Goal: Information Seeking & Learning: Learn about a topic

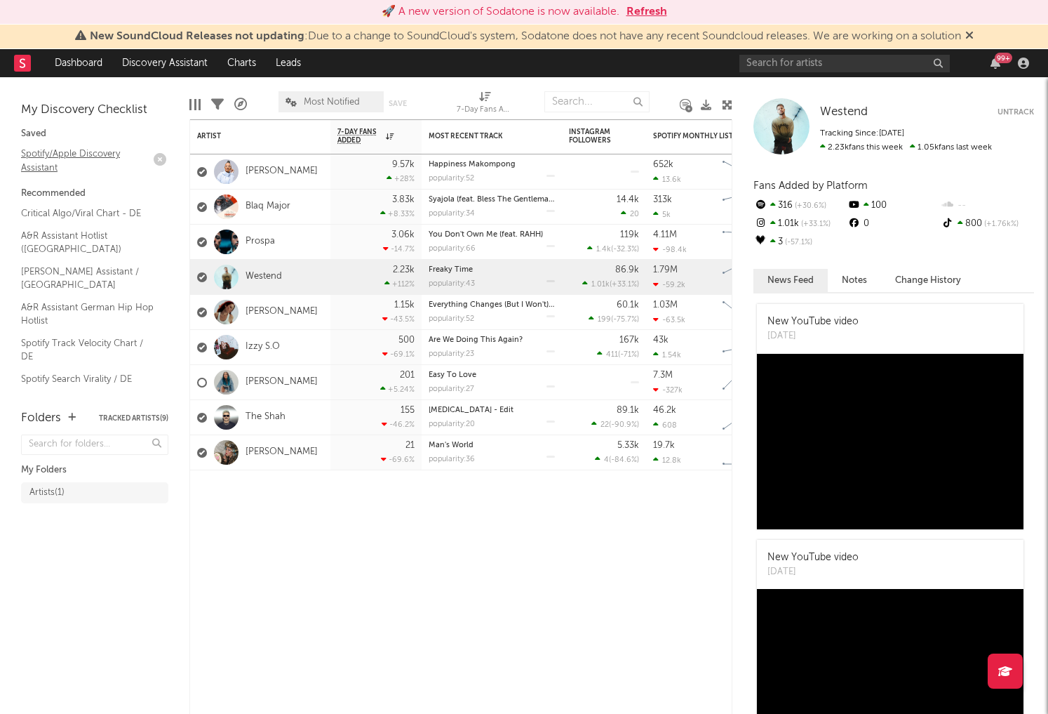
click at [45, 162] on link "Spotify/Apple Discovery Assistant" at bounding box center [87, 160] width 133 height 29
click at [24, 154] on link "Spotify/Apple Discovery Assistant" at bounding box center [87, 160] width 133 height 29
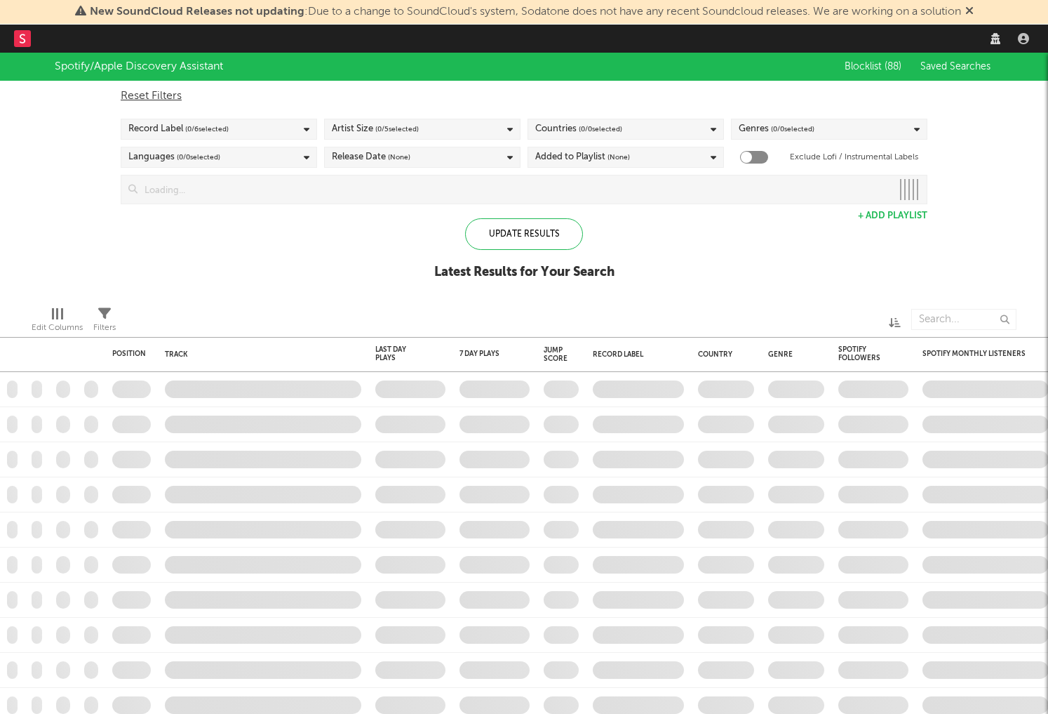
checkbox input "true"
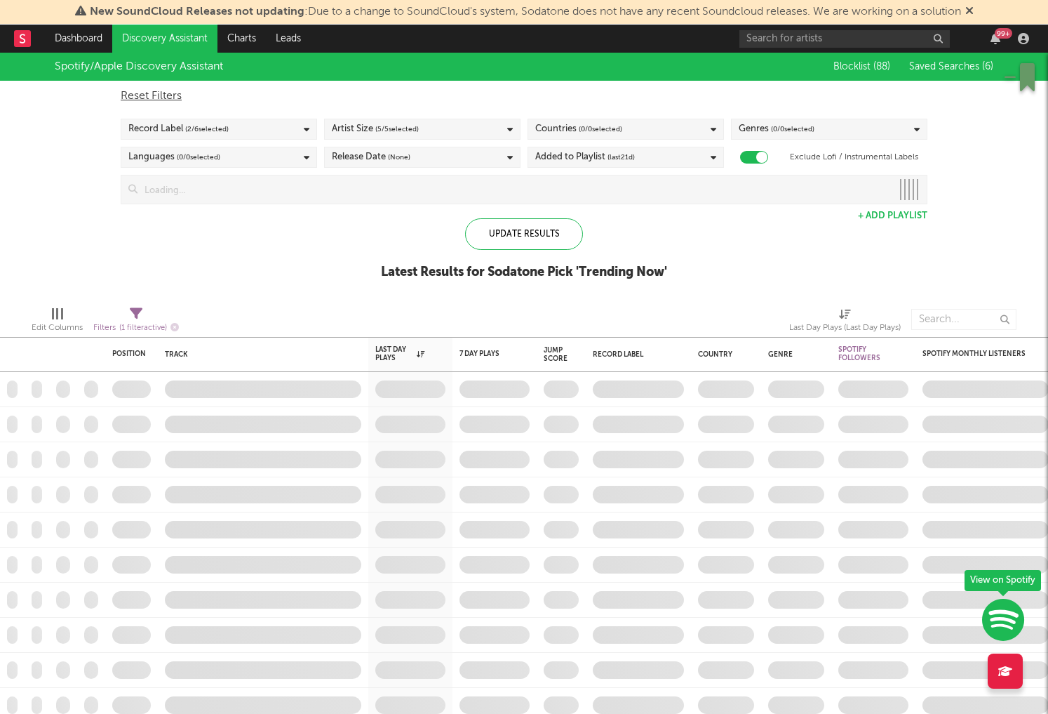
click at [317, 250] on div "Spotify/Apple Discovery Assistant Blocklist ( 88 ) Saved Searches ( 6 ) Reset F…" at bounding box center [524, 174] width 1048 height 242
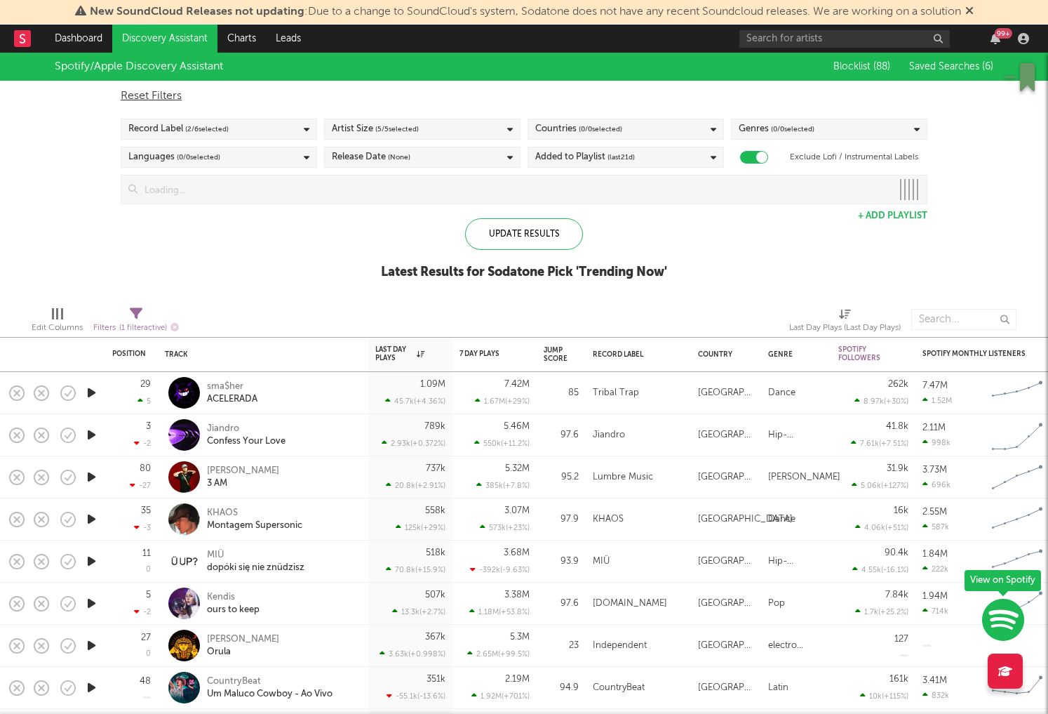
click at [786, 129] on span "( 0 / 0 selected)" at bounding box center [793, 129] width 44 height 17
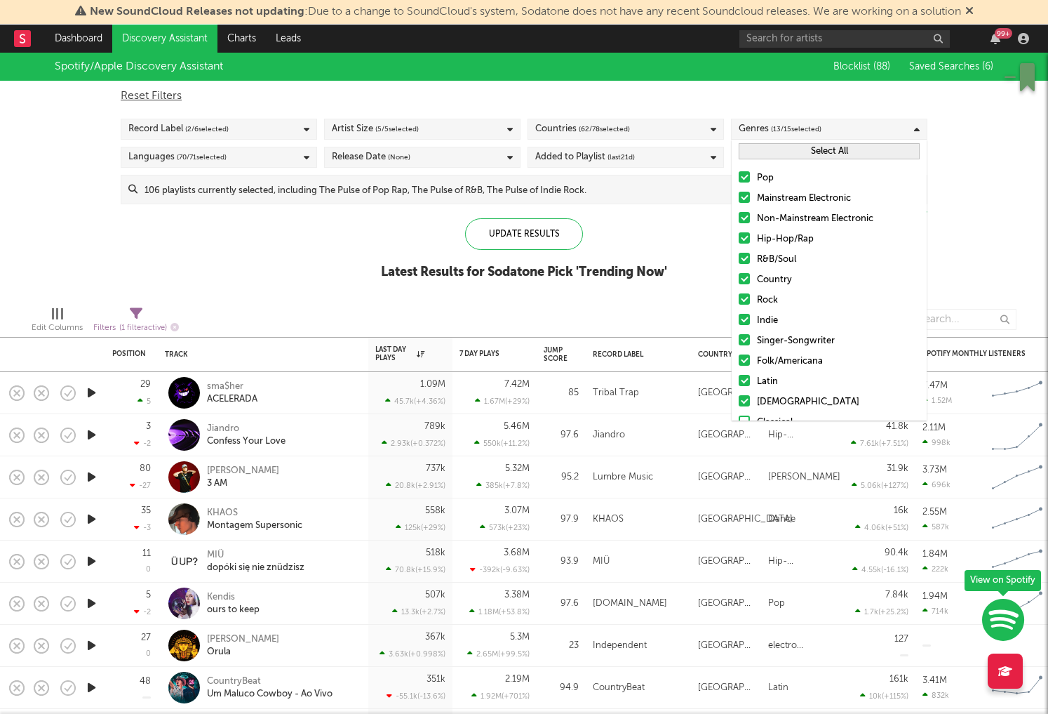
click at [747, 175] on div at bounding box center [744, 176] width 11 height 11
click at [739, 175] on input "Pop" at bounding box center [739, 178] width 0 height 17
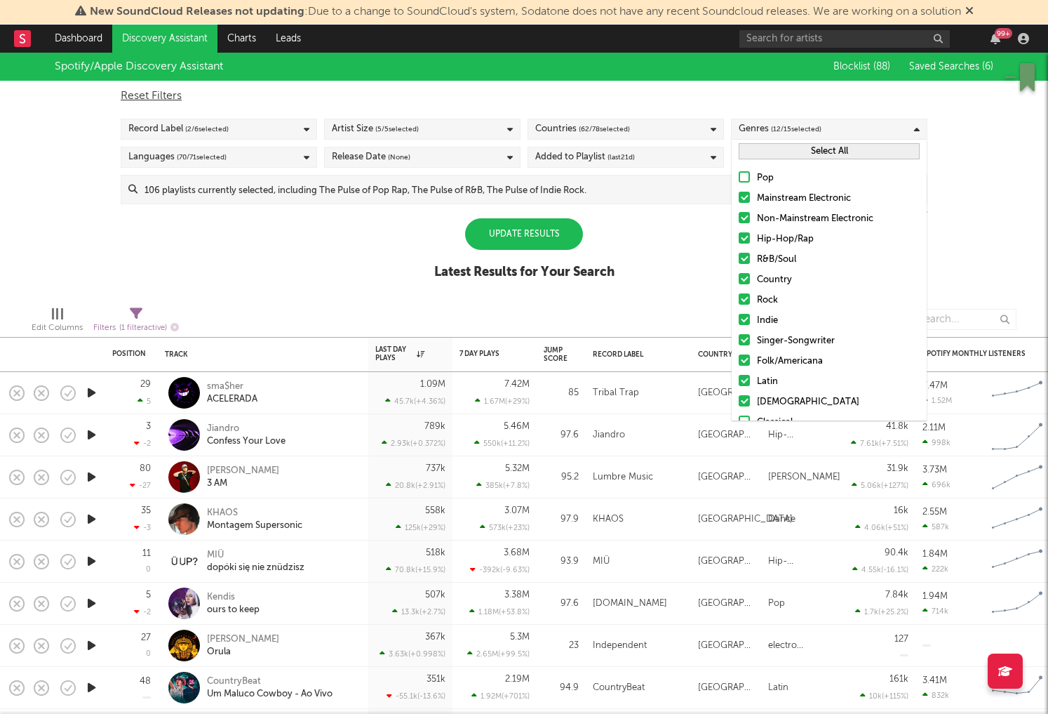
click at [745, 221] on div at bounding box center [744, 217] width 11 height 11
click at [739, 221] on input "Non-Mainstream Electronic" at bounding box center [739, 219] width 0 height 17
drag, startPoint x: 742, startPoint y: 235, endPoint x: 742, endPoint y: 342, distance: 106.7
click at [741, 342] on div "Pop Mainstream Electronic Non-Mainstream Electronic Hip-Hop/Rap R&B/Soul Countr…" at bounding box center [829, 321] width 195 height 316
drag, startPoint x: 747, startPoint y: 241, endPoint x: 745, endPoint y: 251, distance: 10.7
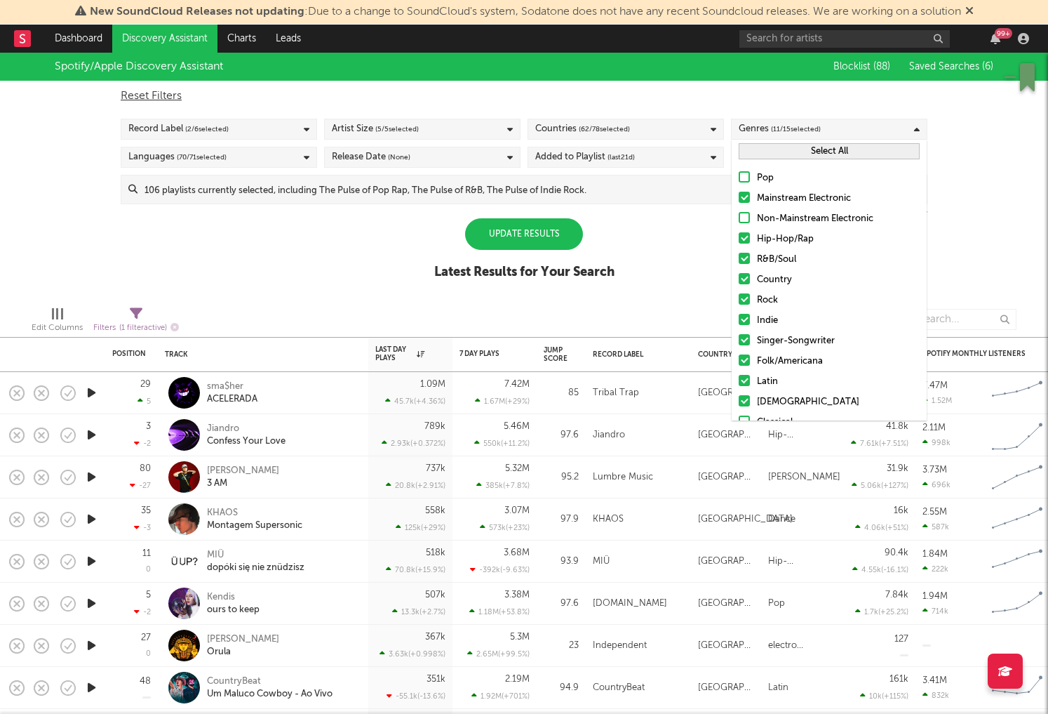
click at [746, 244] on label "Hip-Hop/Rap" at bounding box center [829, 239] width 181 height 17
click at [739, 244] on input "Hip-Hop/Rap" at bounding box center [739, 239] width 0 height 17
drag, startPoint x: 745, startPoint y: 265, endPoint x: 769, endPoint y: 211, distance: 59.4
click at [745, 262] on label "R&B/Soul" at bounding box center [829, 259] width 181 height 17
click at [739, 262] on input "R&B/Soul" at bounding box center [739, 259] width 0 height 17
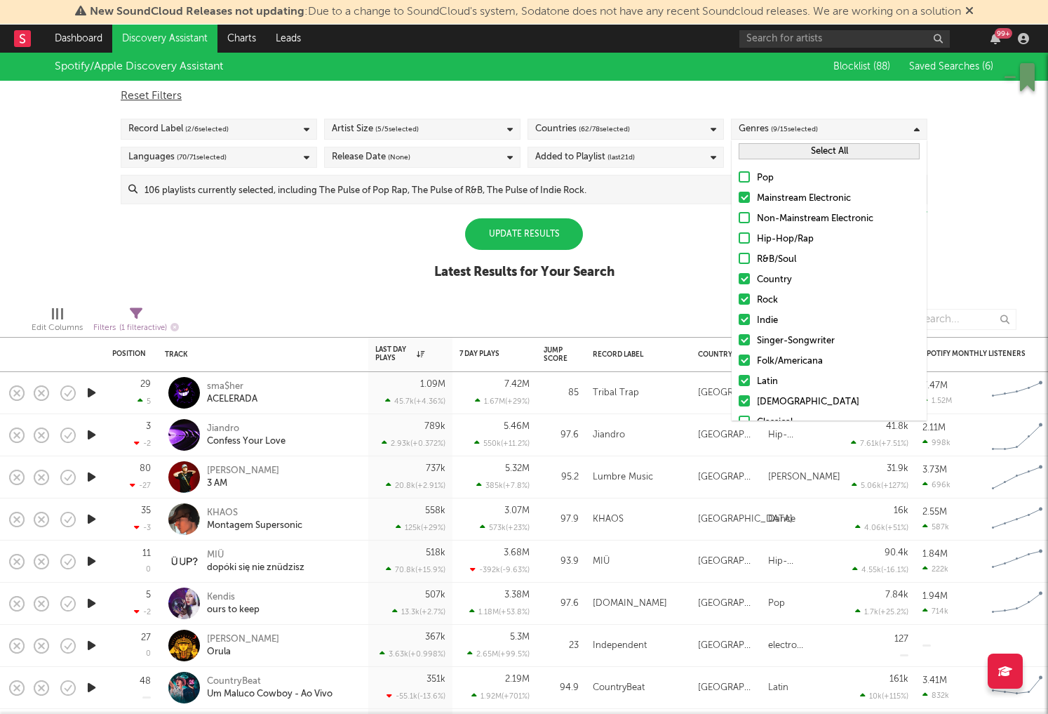
click at [818, 147] on button "Select All" at bounding box center [829, 151] width 181 height 16
click at [817, 148] on button "Deselect All" at bounding box center [829, 151] width 181 height 16
click at [741, 198] on div at bounding box center [744, 197] width 11 height 11
click at [739, 198] on input "Mainstream Electronic" at bounding box center [739, 198] width 0 height 17
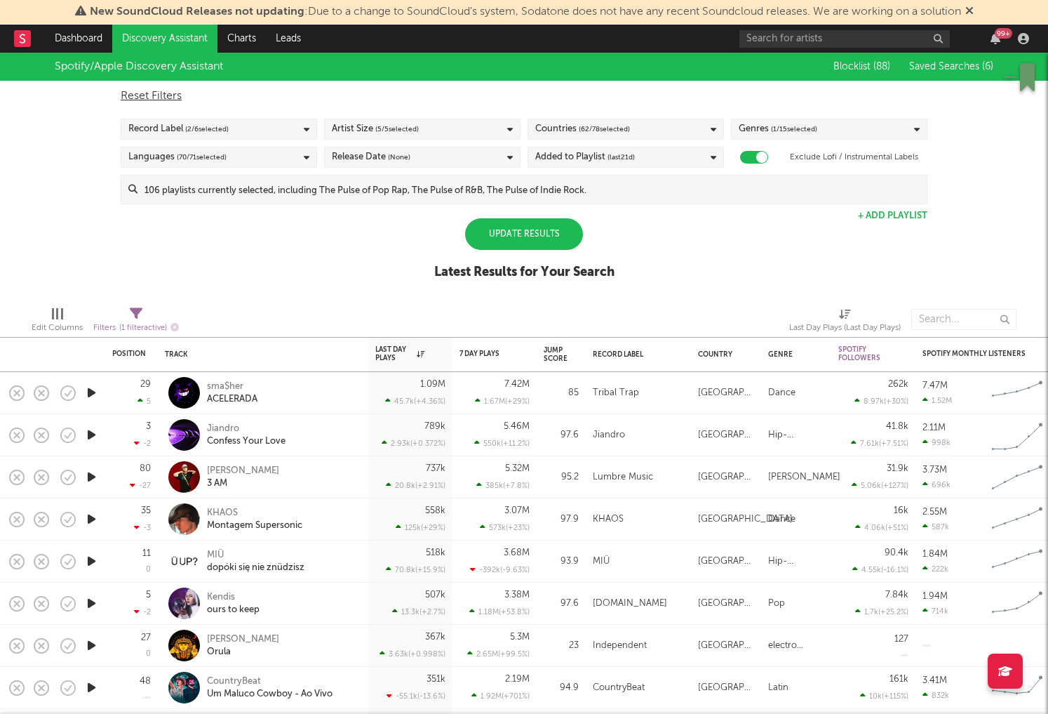
click at [693, 251] on div "Spotify/Apple Discovery Assistant Blocklist ( 88 ) Saved Searches ( 6 ) Reset F…" at bounding box center [524, 174] width 1048 height 242
click at [510, 236] on div "Update Results" at bounding box center [524, 234] width 118 height 32
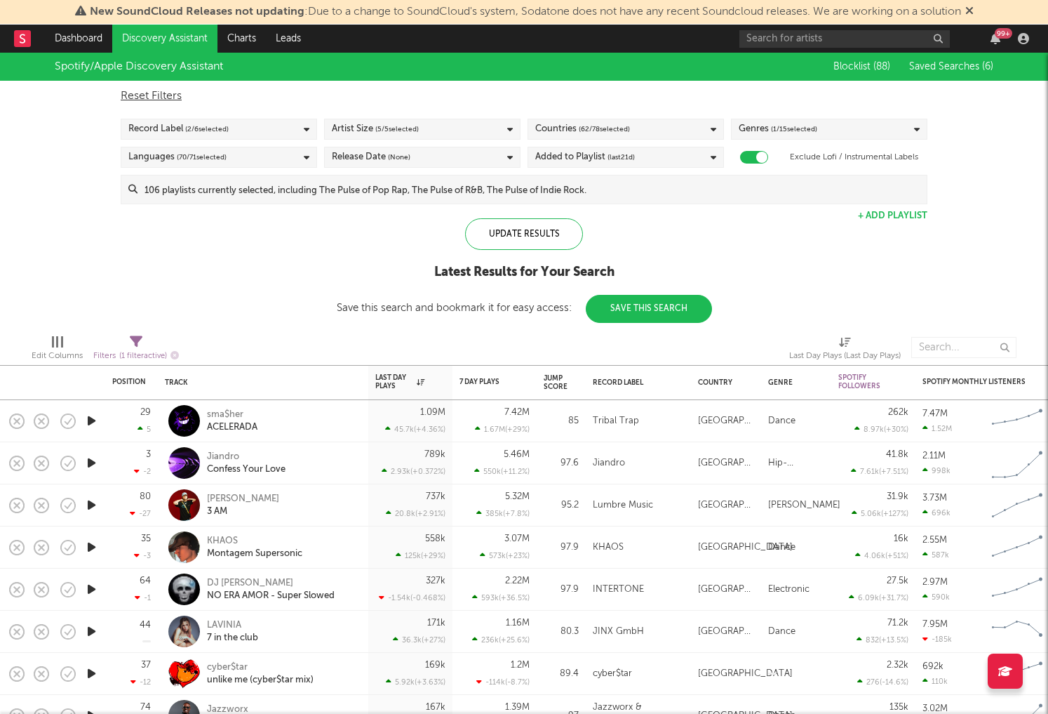
click at [94, 420] on icon "button" at bounding box center [91, 421] width 15 height 18
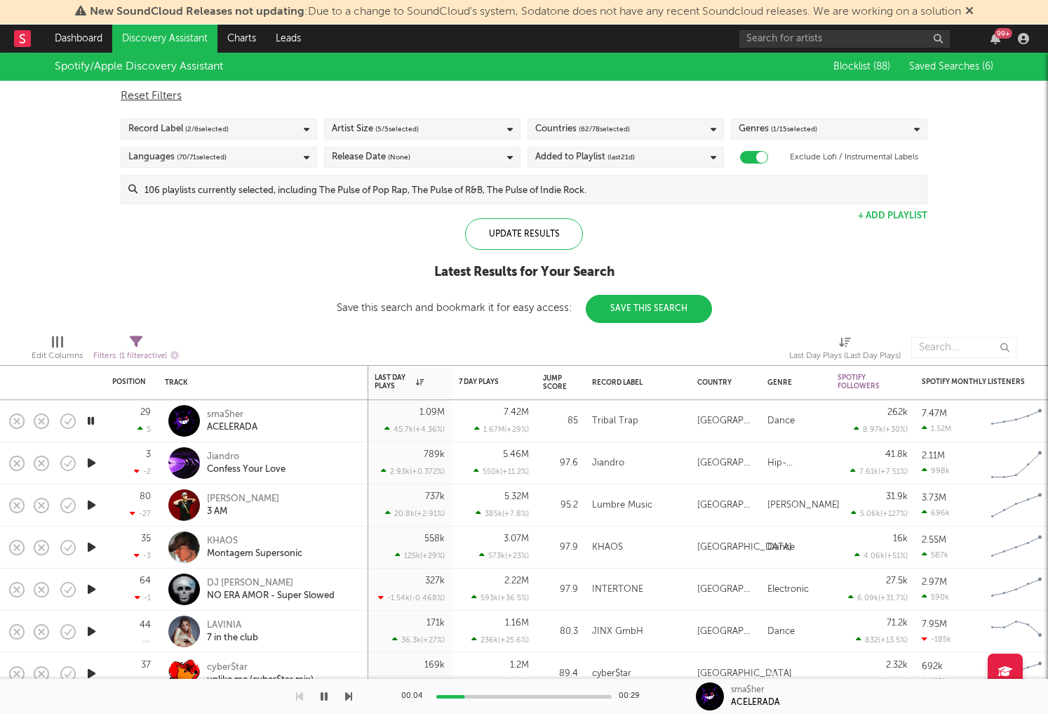
click at [95, 465] on icon "button" at bounding box center [91, 463] width 15 height 18
click at [326, 695] on icon "button" at bounding box center [324, 696] width 7 height 11
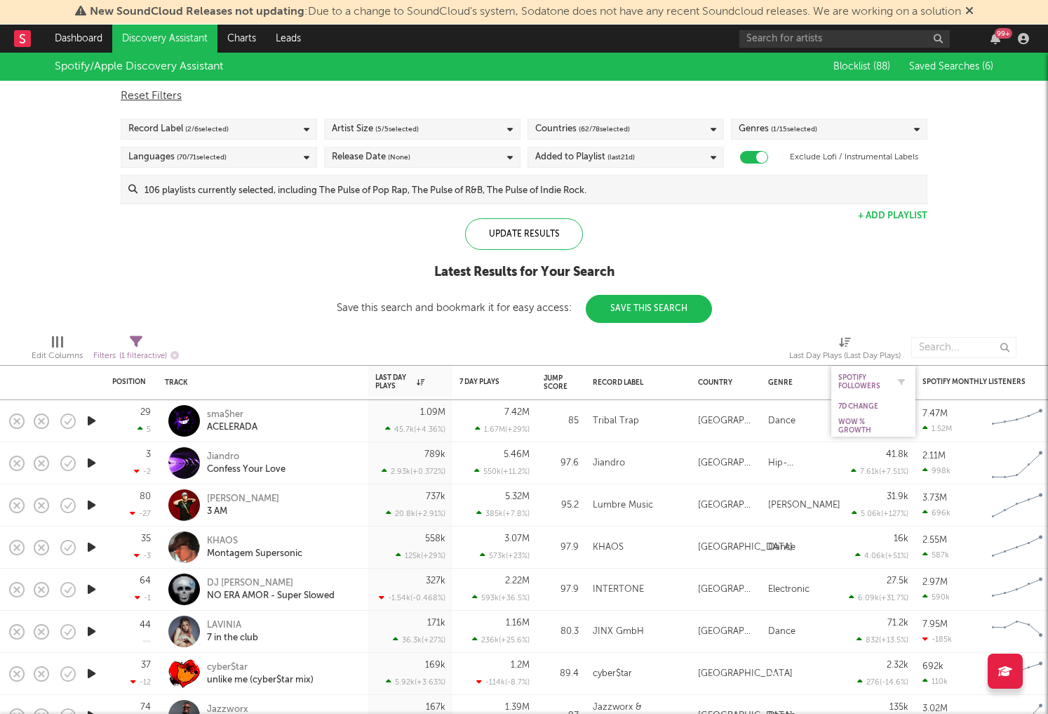
click at [860, 384] on div "Spotify Followers" at bounding box center [863, 381] width 49 height 17
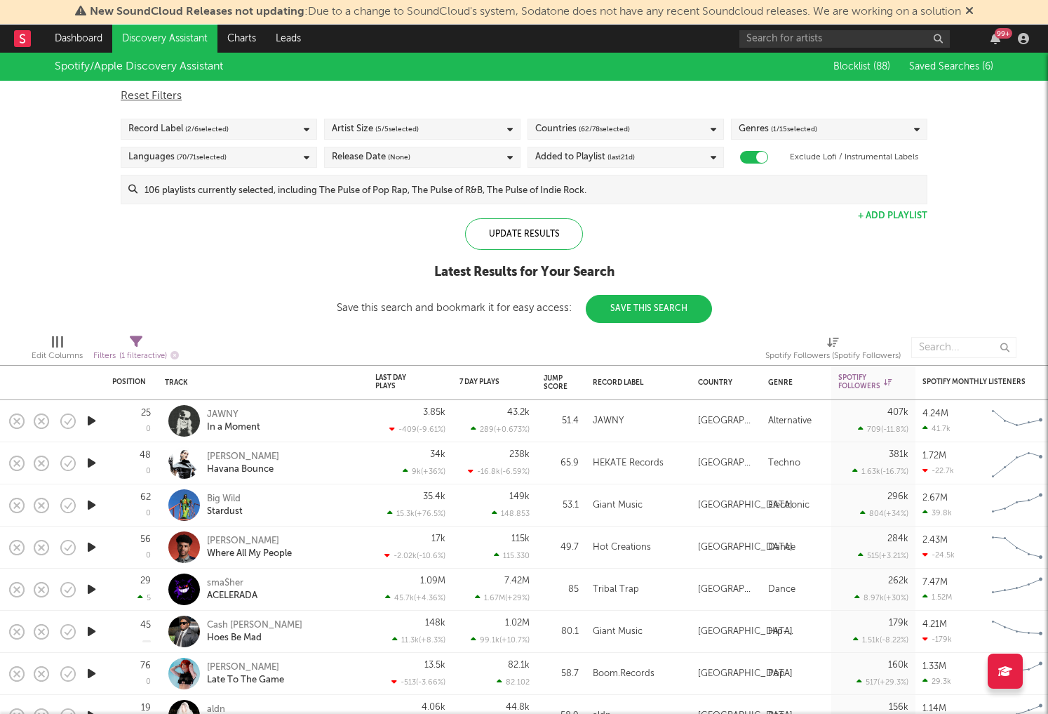
click at [91, 418] on icon "button" at bounding box center [91, 421] width 15 height 18
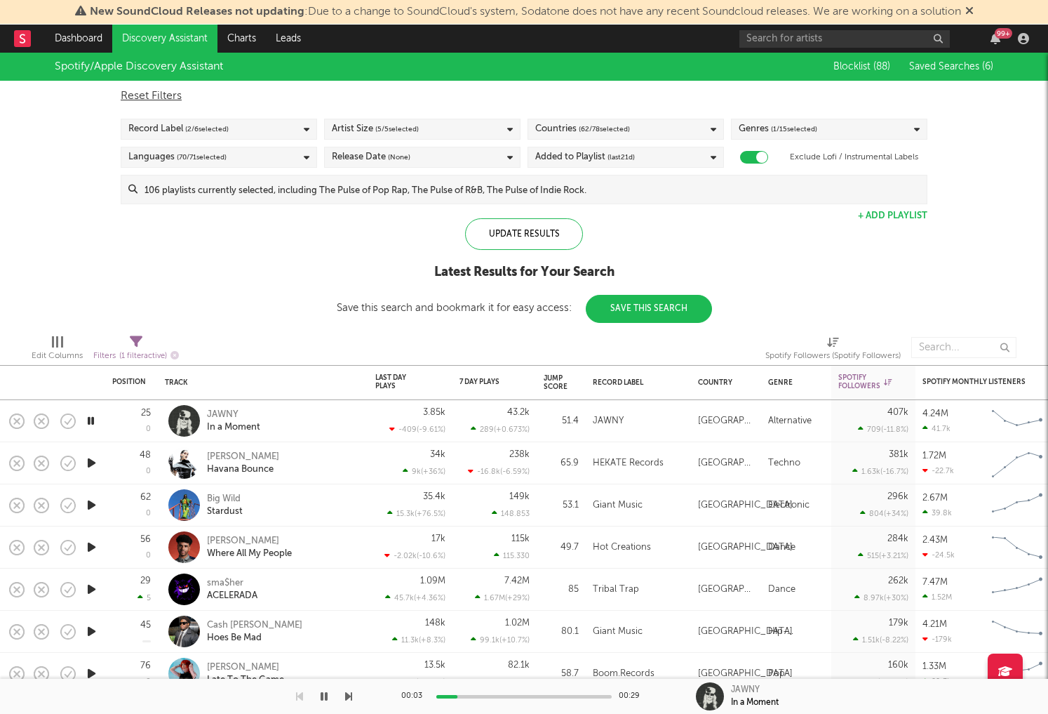
click at [91, 418] on icon "button" at bounding box center [90, 421] width 13 height 18
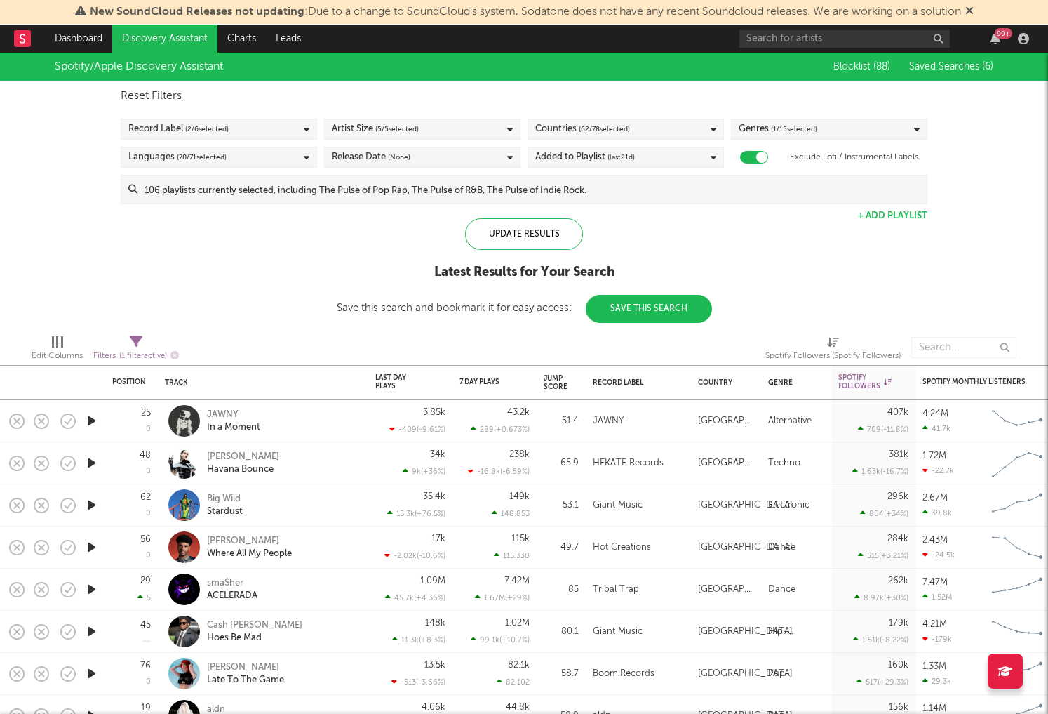
click at [87, 462] on icon "button" at bounding box center [91, 463] width 15 height 18
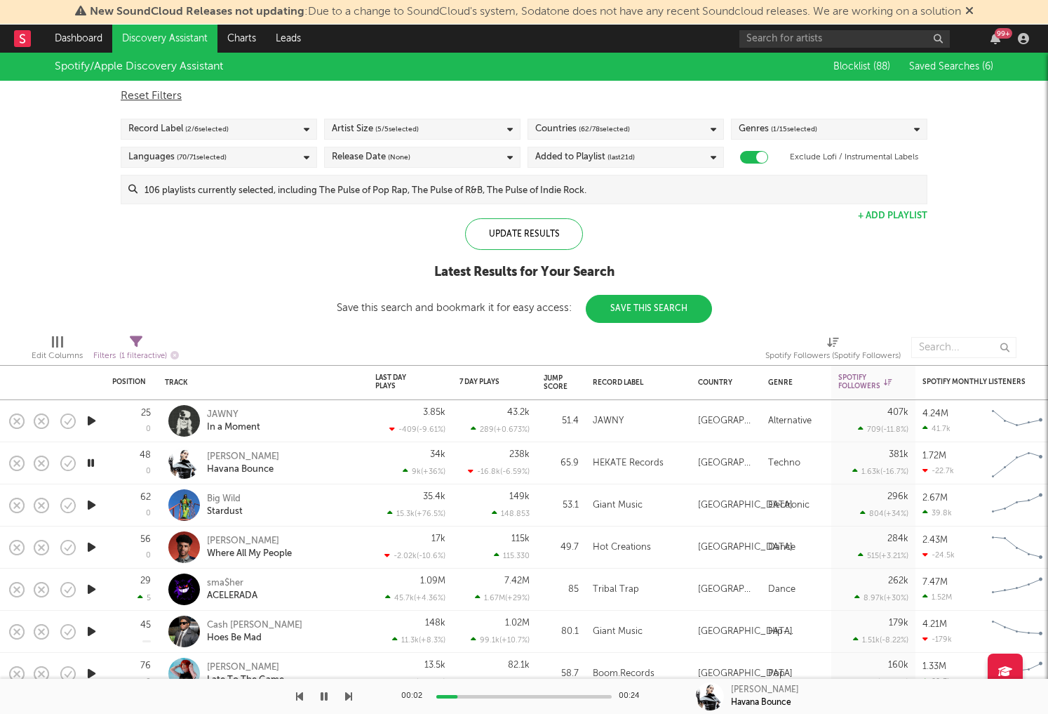
click at [91, 418] on icon "button" at bounding box center [91, 421] width 15 height 18
click at [90, 501] on icon "button" at bounding box center [91, 505] width 15 height 18
drag, startPoint x: 86, startPoint y: 550, endPoint x: 94, endPoint y: 541, distance: 12.0
click at [87, 550] on icon "button" at bounding box center [91, 547] width 15 height 18
click at [93, 587] on icon "button" at bounding box center [91, 589] width 15 height 18
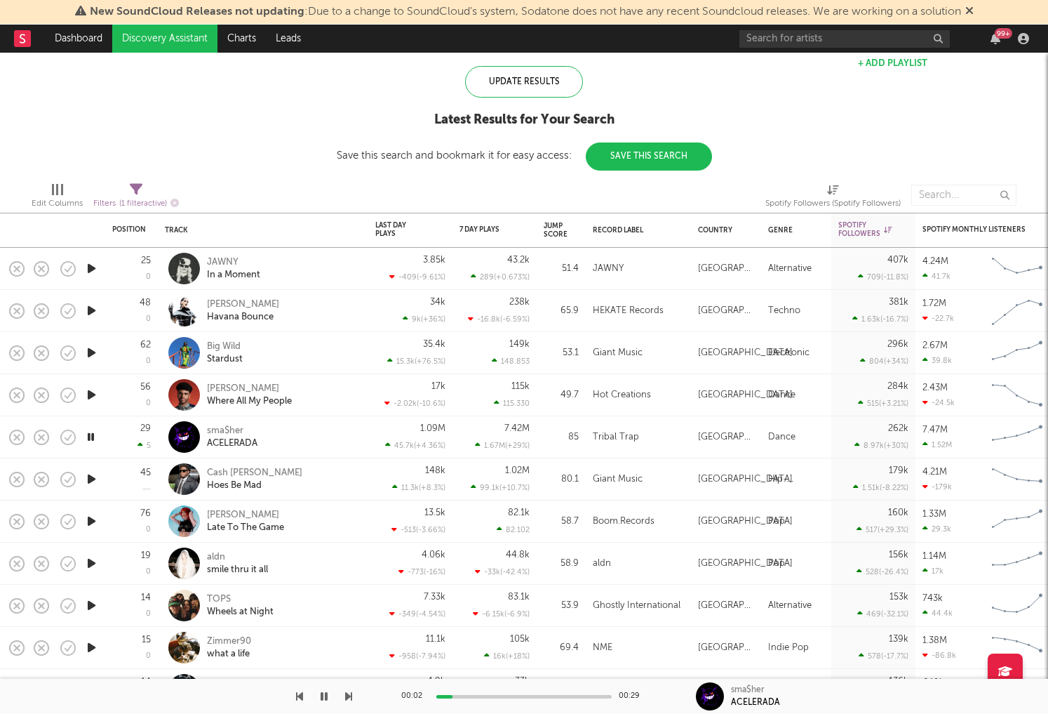
click at [91, 519] on icon "button" at bounding box center [91, 521] width 15 height 18
click at [91, 519] on icon "button" at bounding box center [90, 521] width 13 height 18
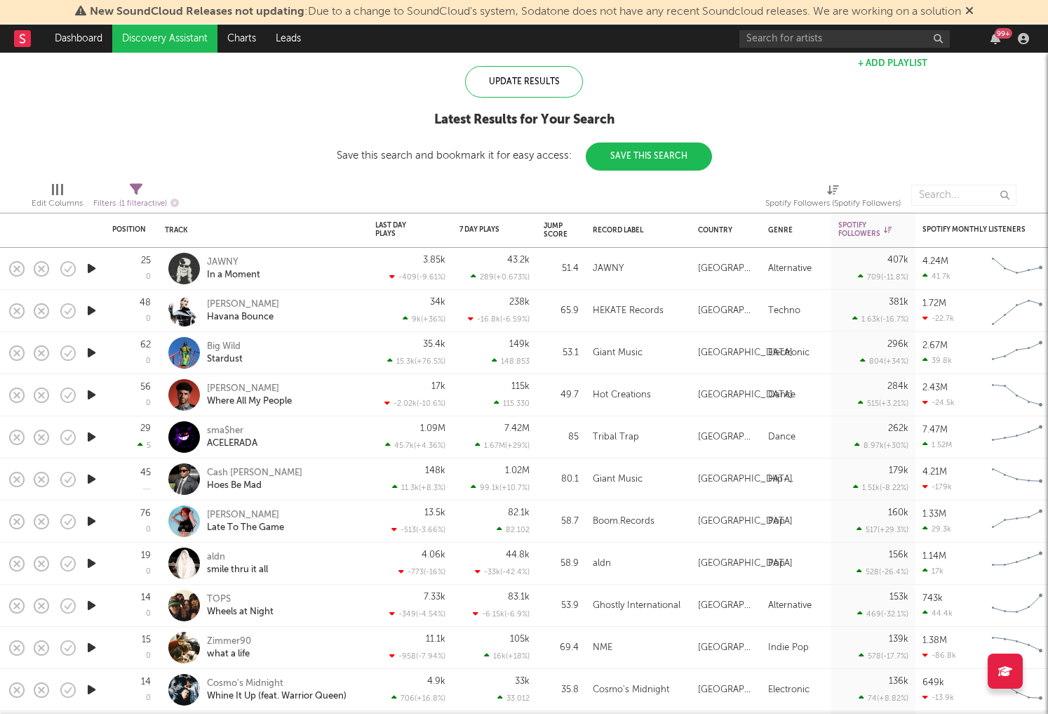
click at [93, 560] on icon "button" at bounding box center [91, 563] width 15 height 18
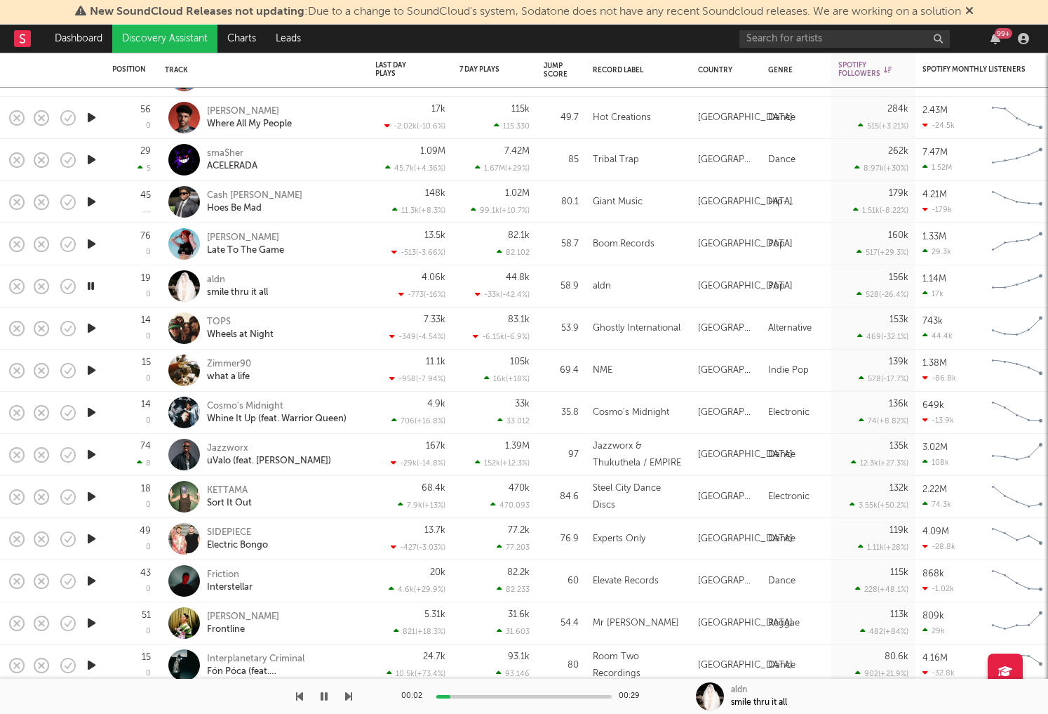
click at [91, 371] on icon "button" at bounding box center [91, 370] width 15 height 18
click at [90, 369] on icon "button" at bounding box center [90, 370] width 13 height 18
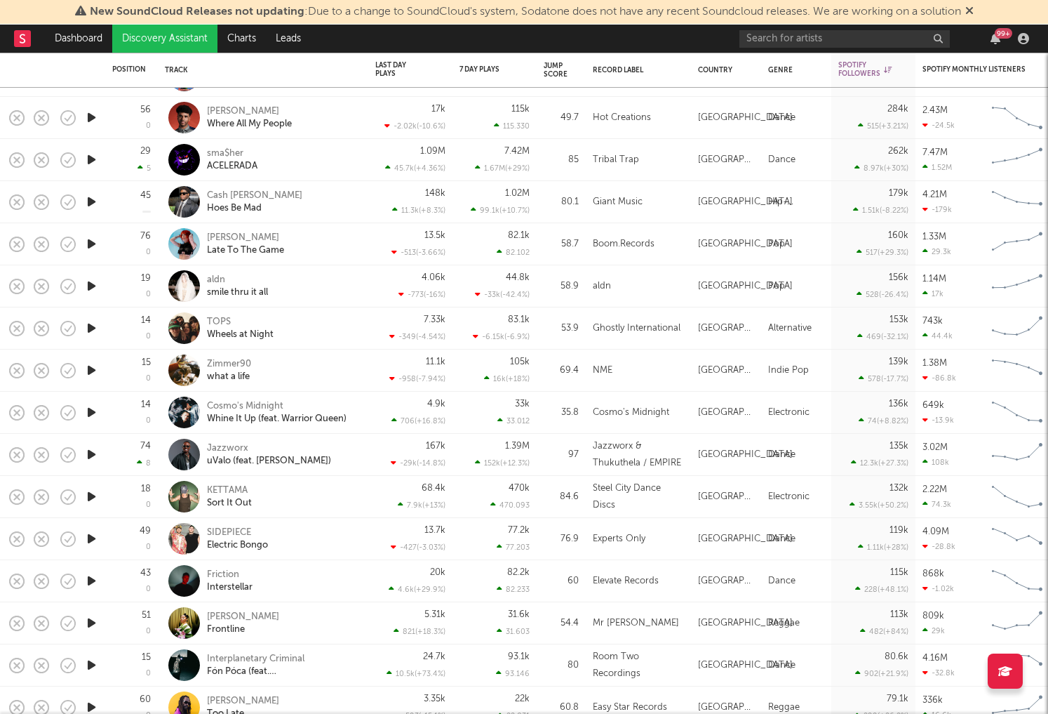
click at [85, 618] on icon "button" at bounding box center [91, 623] width 15 height 18
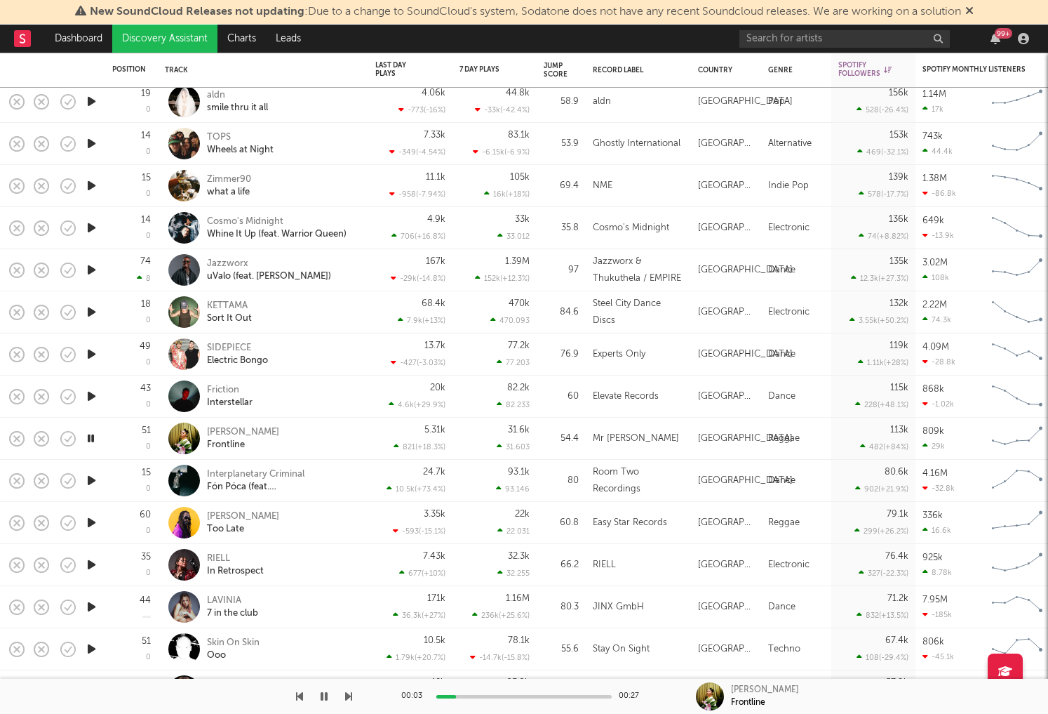
click at [93, 479] on icon "button" at bounding box center [91, 481] width 15 height 18
click at [95, 528] on icon "button" at bounding box center [91, 523] width 15 height 18
click at [92, 563] on icon "button" at bounding box center [91, 565] width 15 height 18
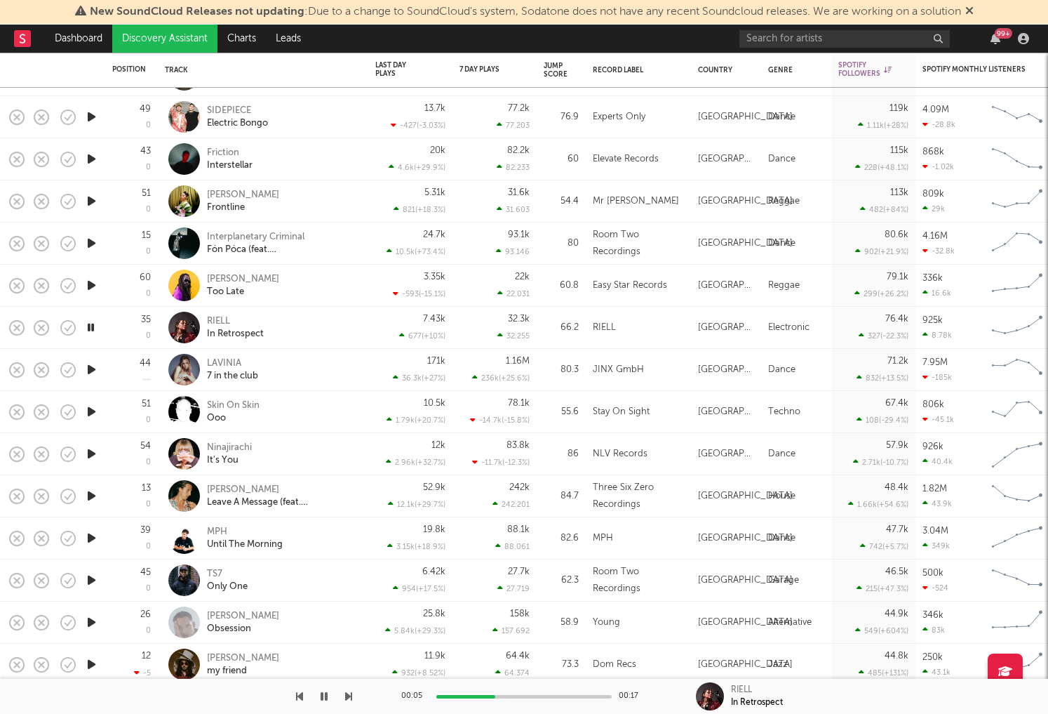
click at [92, 453] on icon "button" at bounding box center [91, 454] width 15 height 18
click at [91, 453] on icon "button" at bounding box center [90, 454] width 13 height 18
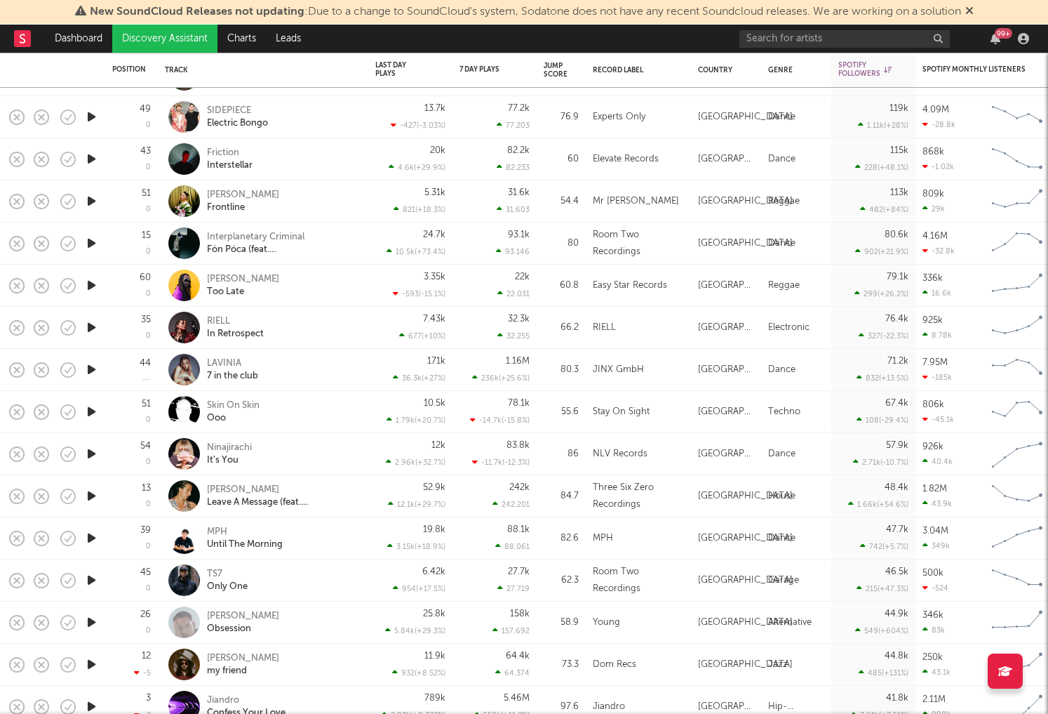
click at [91, 452] on icon "button" at bounding box center [91, 454] width 15 height 18
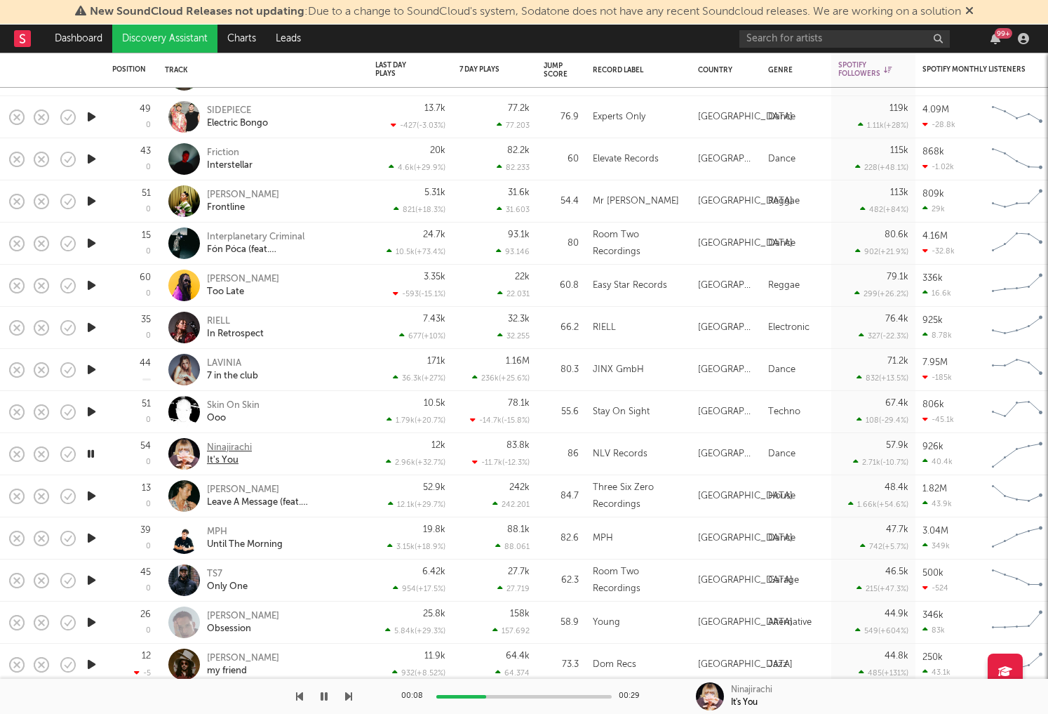
click at [224, 443] on div "Ninajirachi" at bounding box center [229, 447] width 45 height 13
click at [87, 494] on icon "button" at bounding box center [91, 496] width 15 height 18
click at [89, 540] on icon "button" at bounding box center [91, 538] width 15 height 18
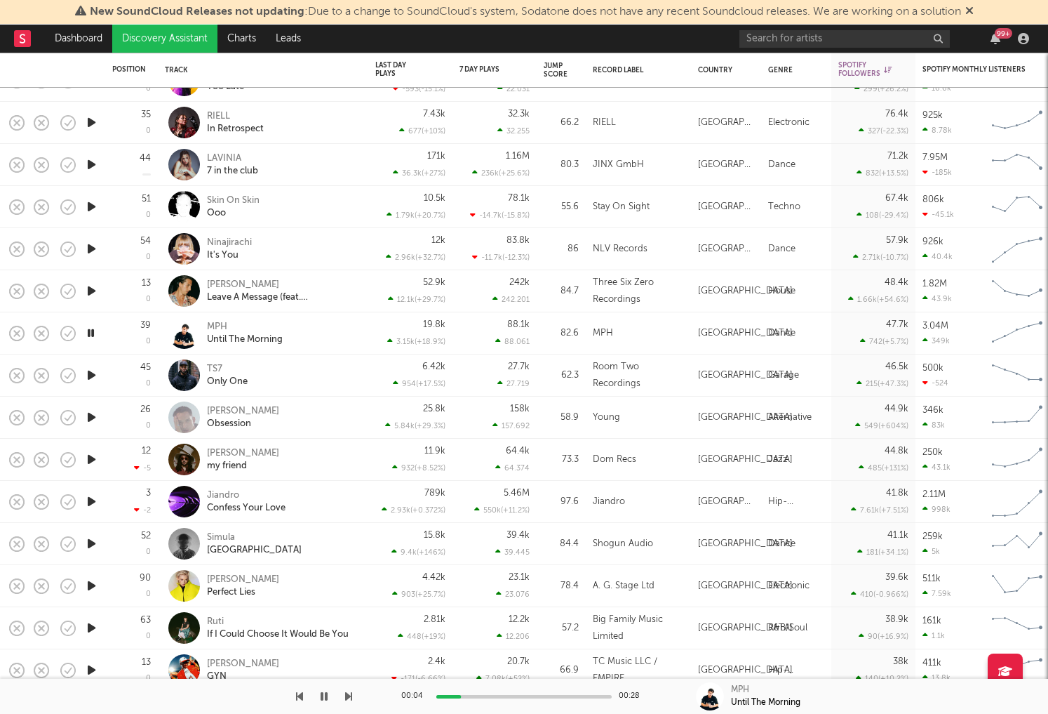
click at [92, 373] on icon "button" at bounding box center [91, 375] width 15 height 18
click at [521, 695] on div at bounding box center [523, 697] width 175 height 4
click at [546, 695] on div at bounding box center [523, 697] width 175 height 4
click at [568, 695] on div at bounding box center [523, 697] width 175 height 4
click at [583, 695] on div at bounding box center [523, 697] width 175 height 4
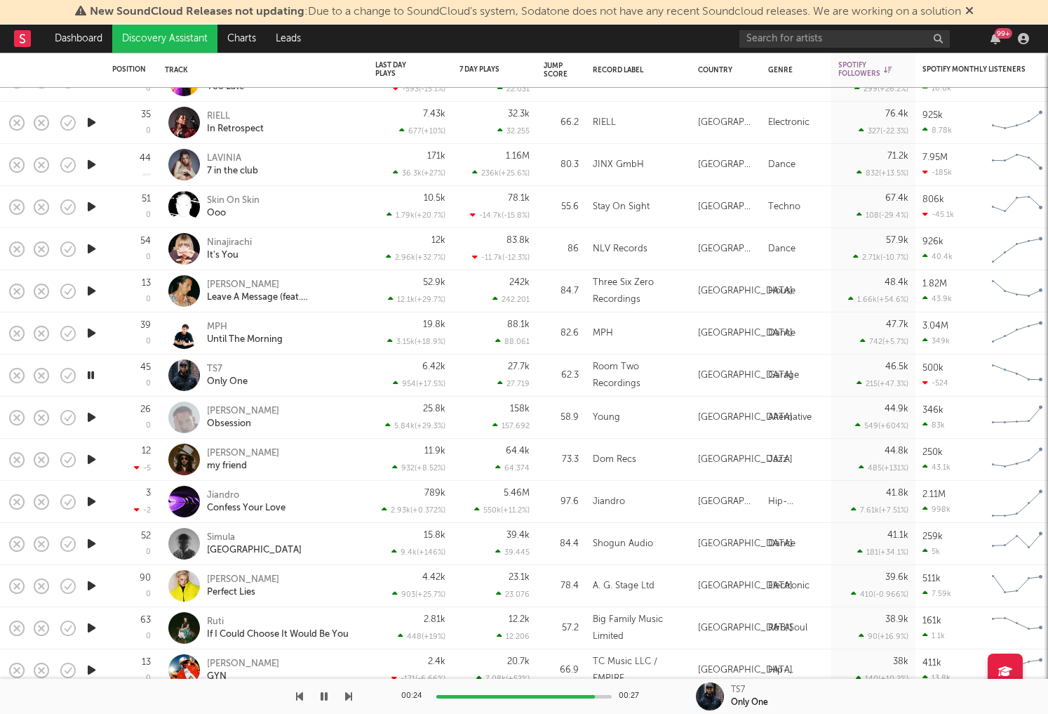
click at [90, 419] on icon "button" at bounding box center [91, 417] width 15 height 18
click at [94, 456] on icon "button" at bounding box center [91, 460] width 15 height 18
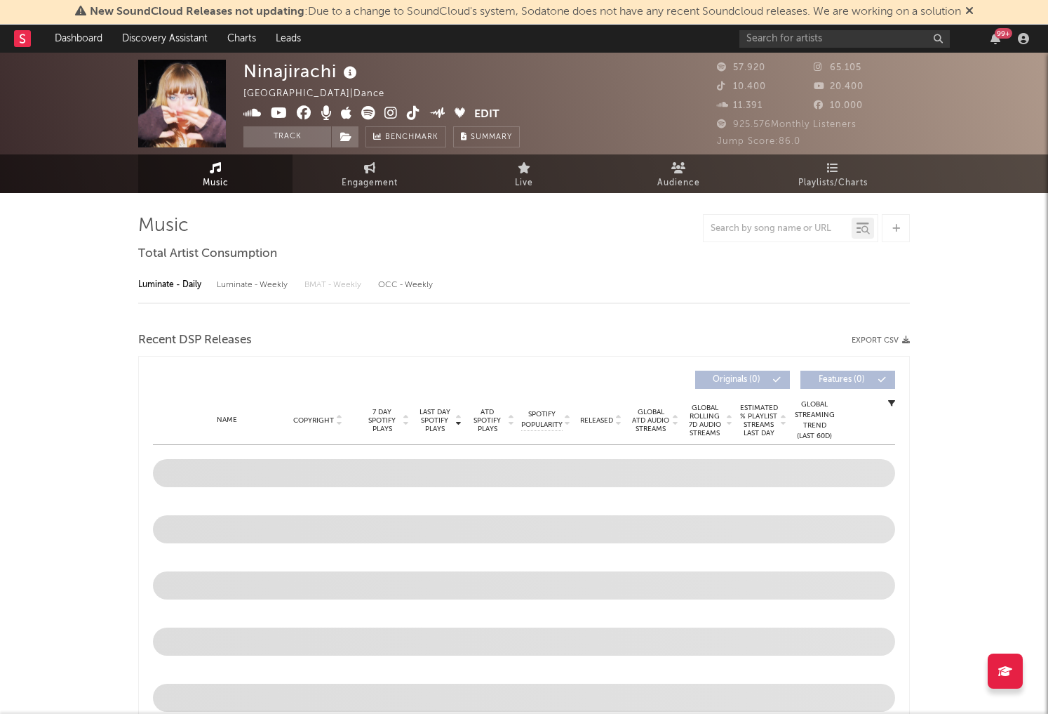
select select "6m"
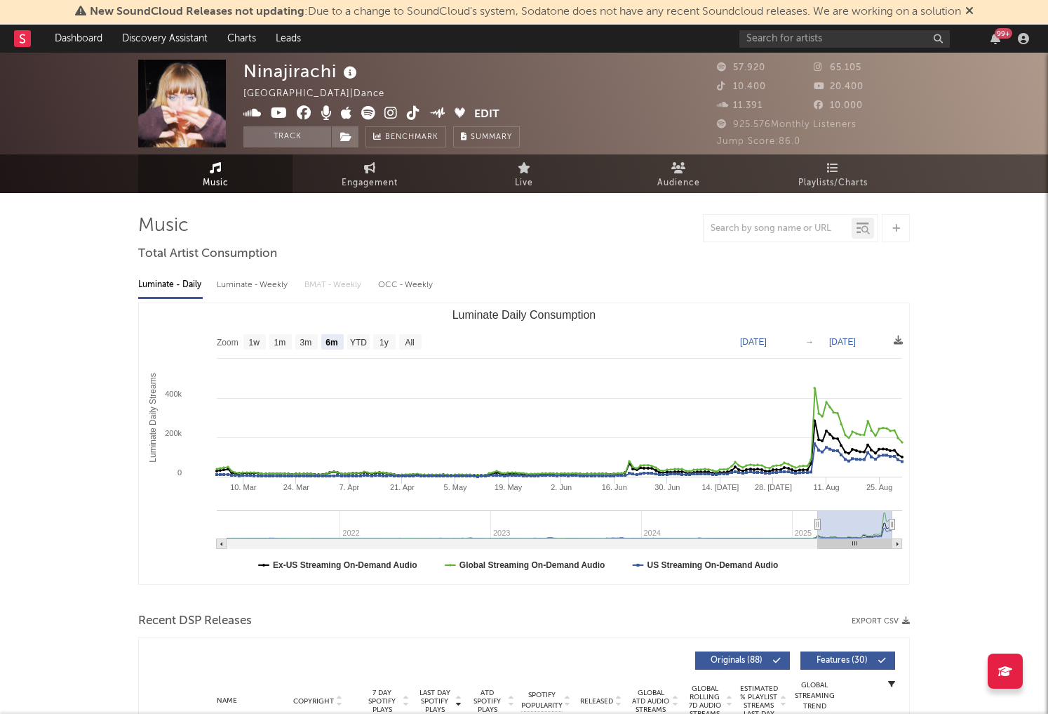
click at [387, 111] on icon at bounding box center [391, 113] width 13 height 14
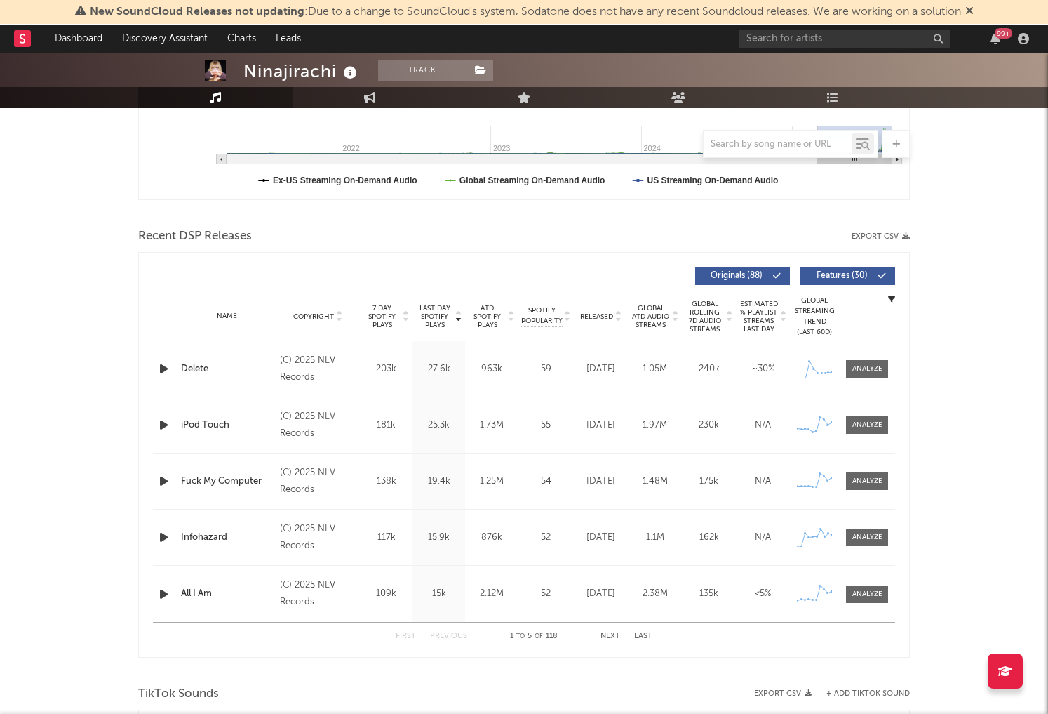
scroll to position [435, 0]
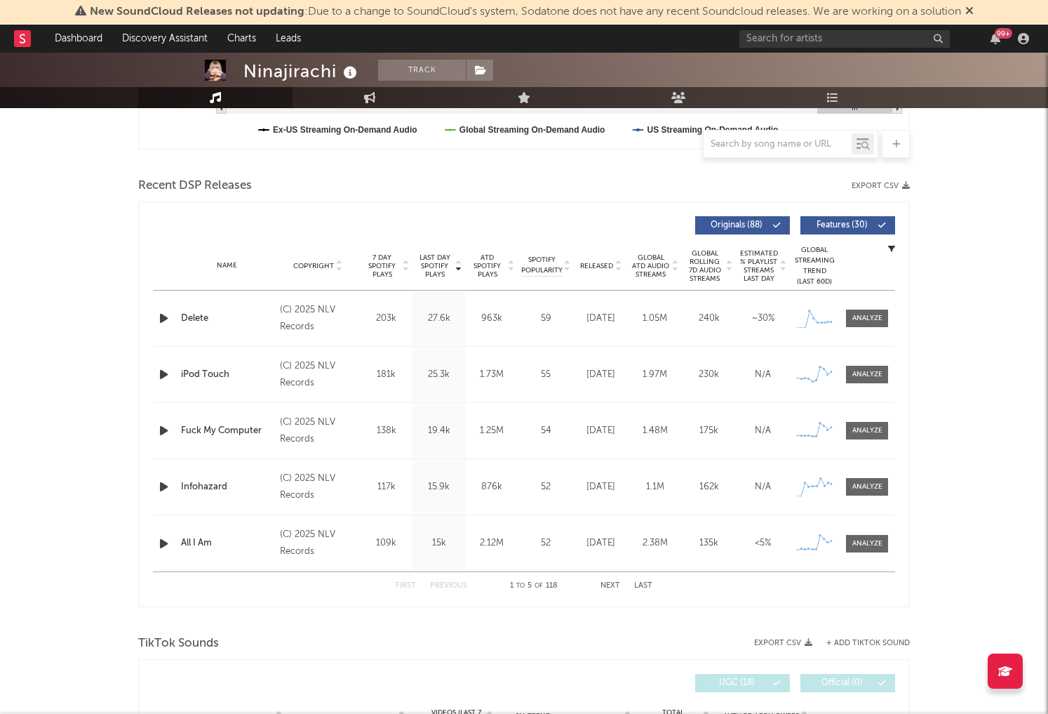
click at [163, 374] on icon "button" at bounding box center [163, 375] width 15 height 18
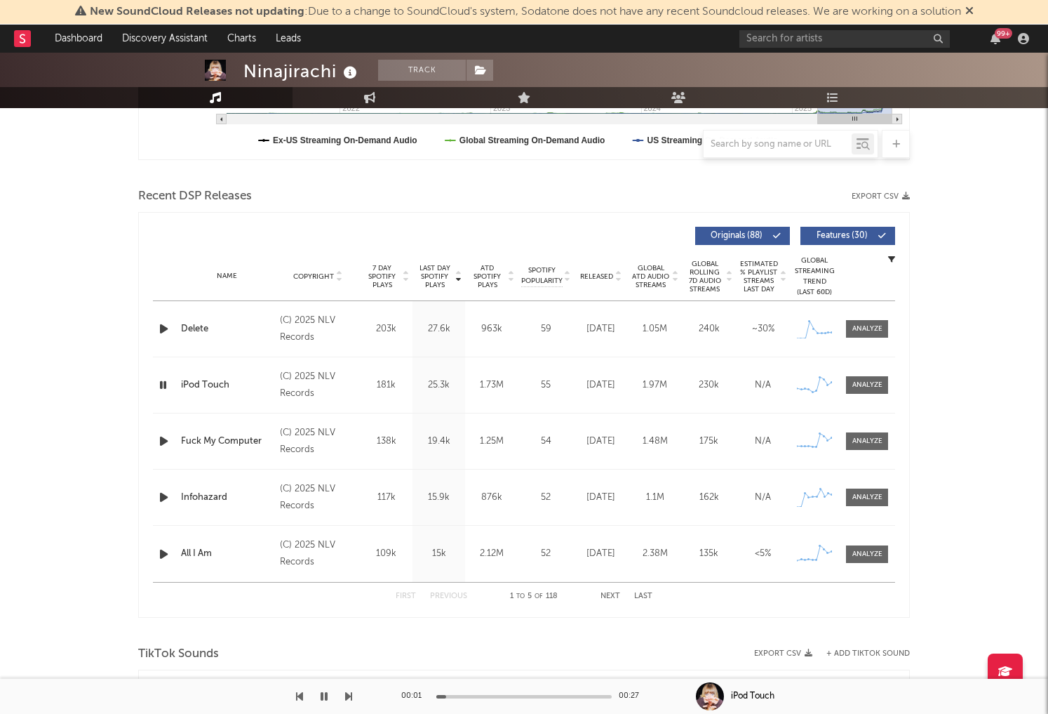
scroll to position [422, 0]
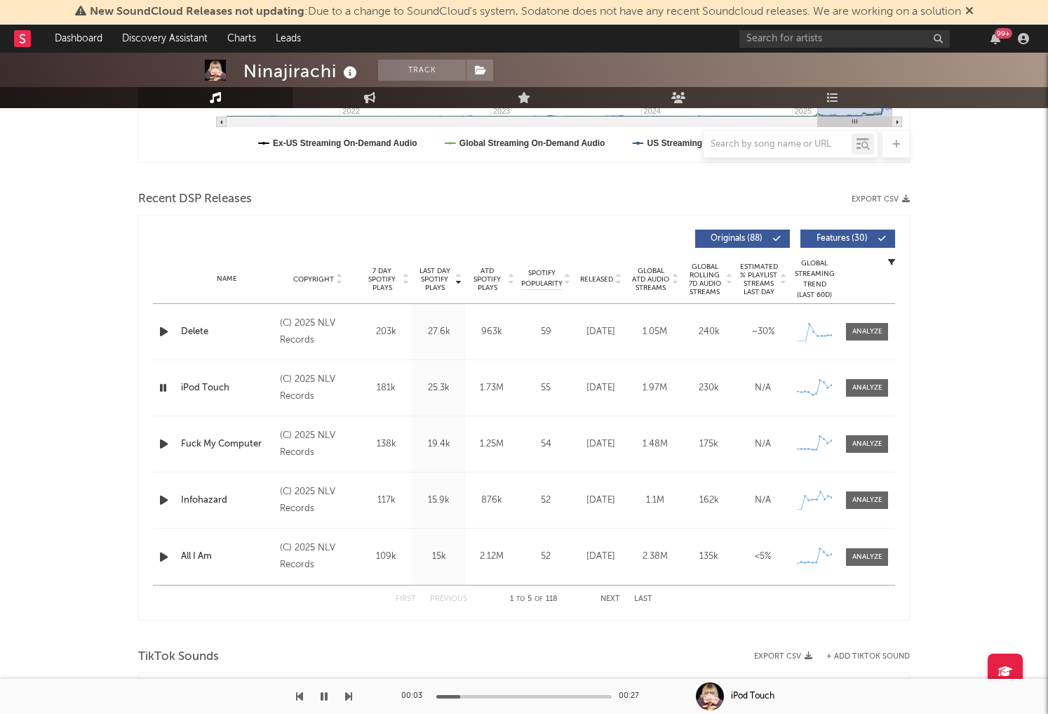
click at [164, 498] on icon "button" at bounding box center [163, 500] width 15 height 18
click at [158, 332] on icon "button" at bounding box center [163, 332] width 15 height 18
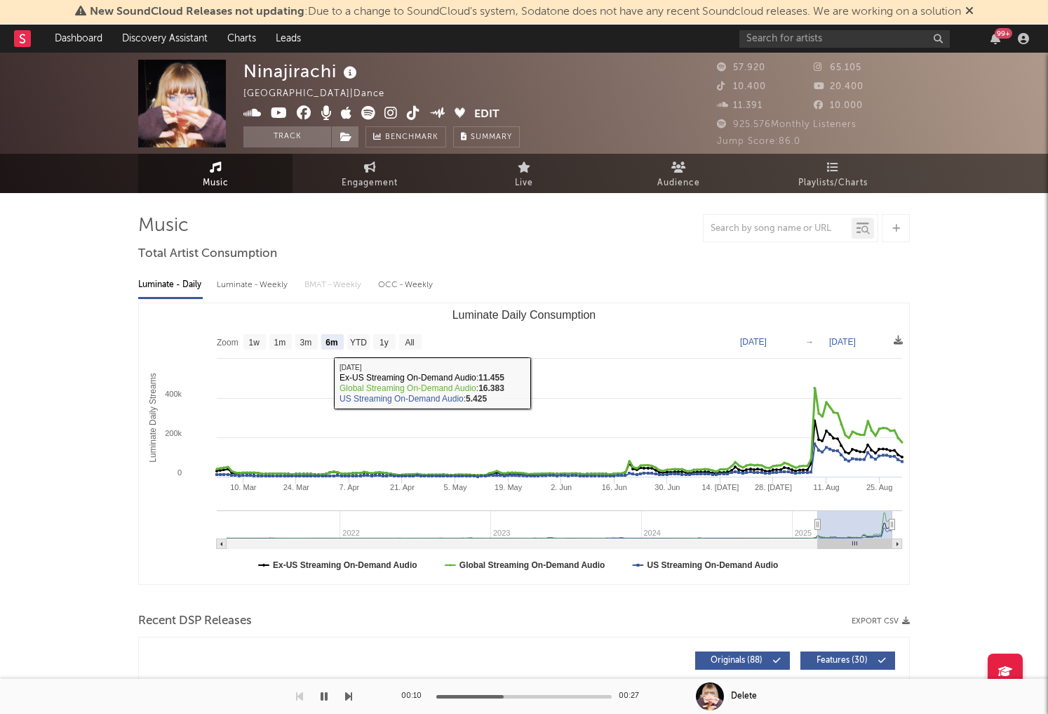
scroll to position [0, 0]
